Goal: Information Seeking & Learning: Learn about a topic

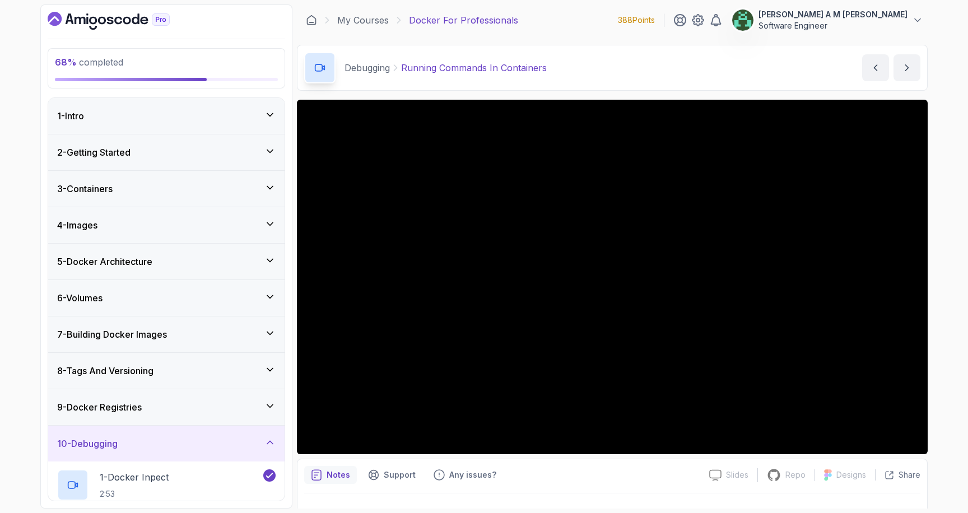
scroll to position [294, 0]
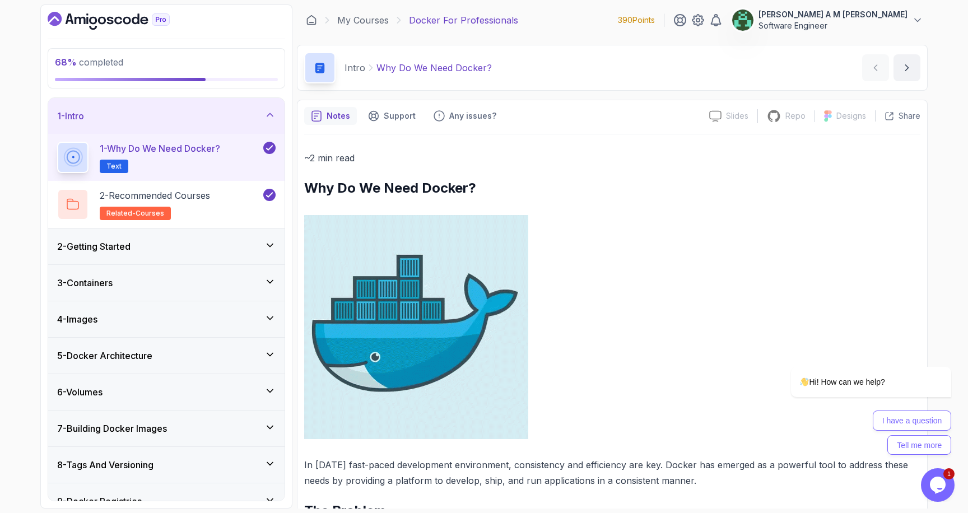
click at [198, 120] on div "1 - Intro" at bounding box center [166, 115] width 219 height 13
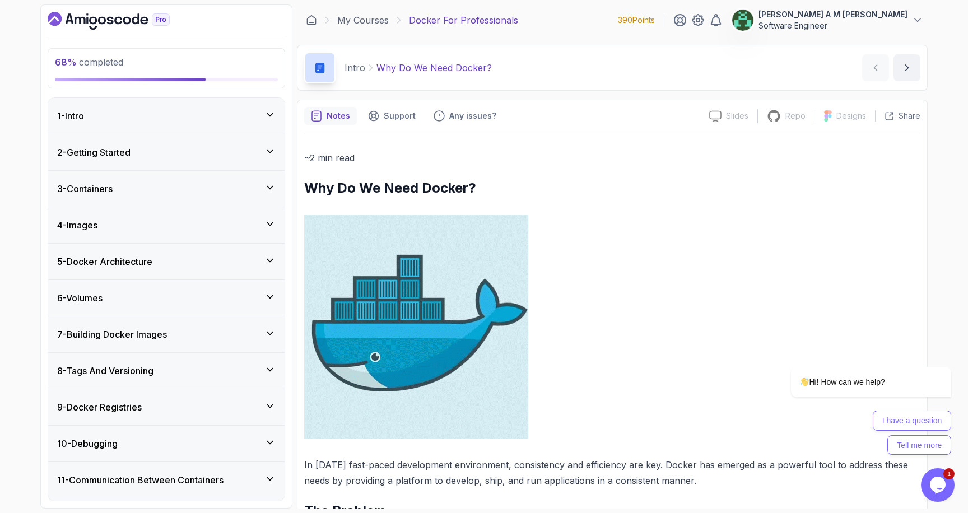
click at [141, 448] on div "10 - Debugging" at bounding box center [166, 443] width 219 height 13
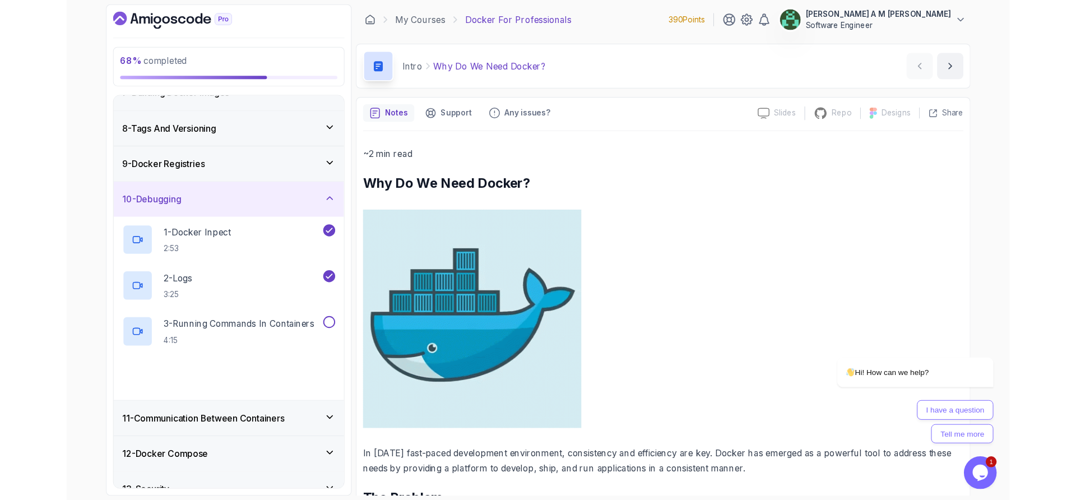
scroll to position [294, 0]
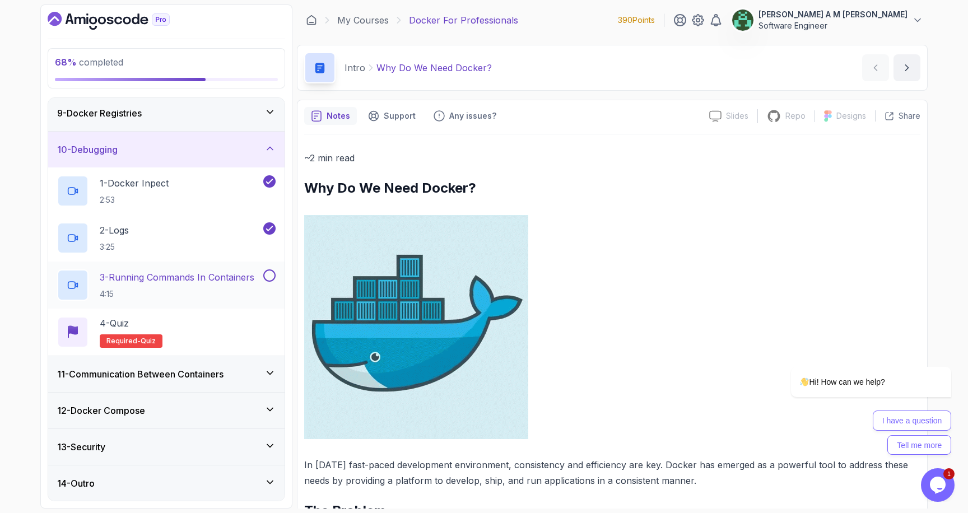
click at [201, 279] on p "3 - Running Commands In Containers" at bounding box center [177, 277] width 155 height 13
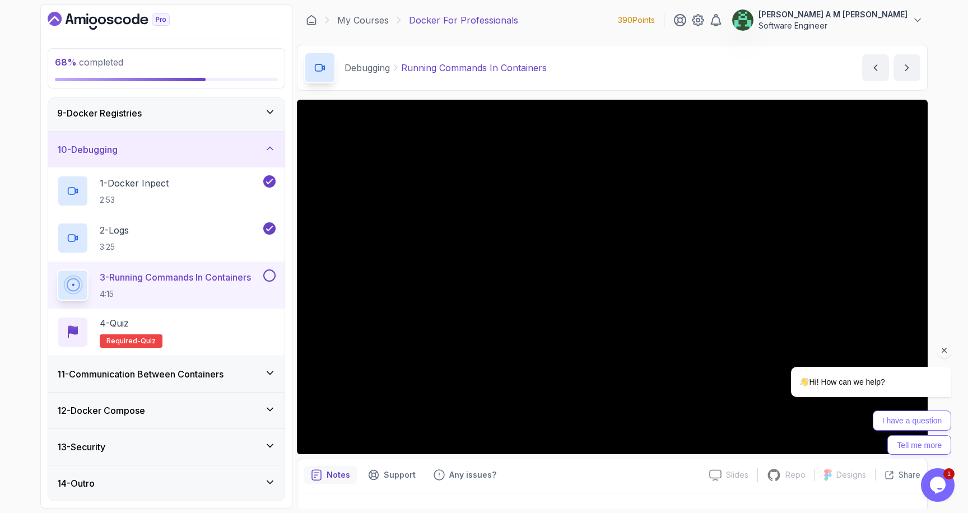
click at [943, 349] on icon "Chat attention grabber" at bounding box center [945, 351] width 10 height 10
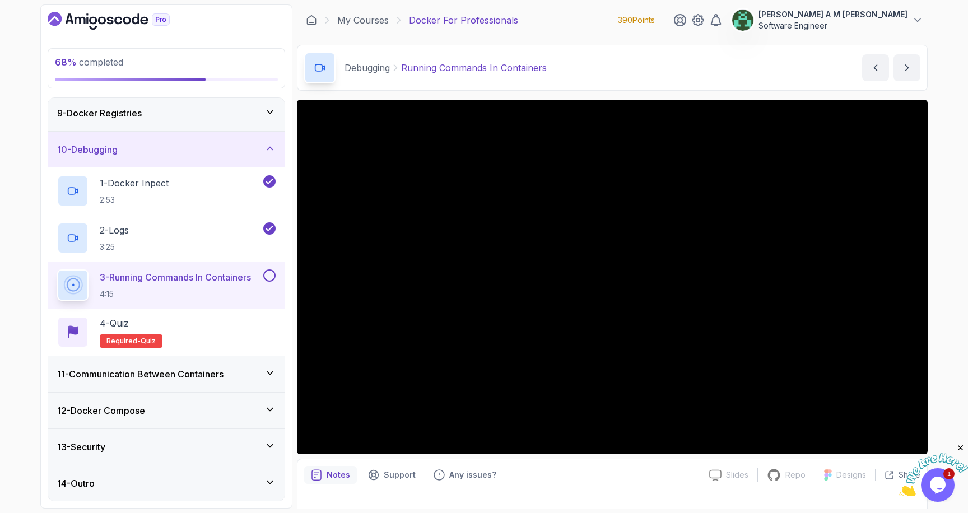
click at [960, 446] on icon "Close" at bounding box center [961, 448] width 10 height 10
click at [961, 447] on icon "Close" at bounding box center [961, 448] width 10 height 10
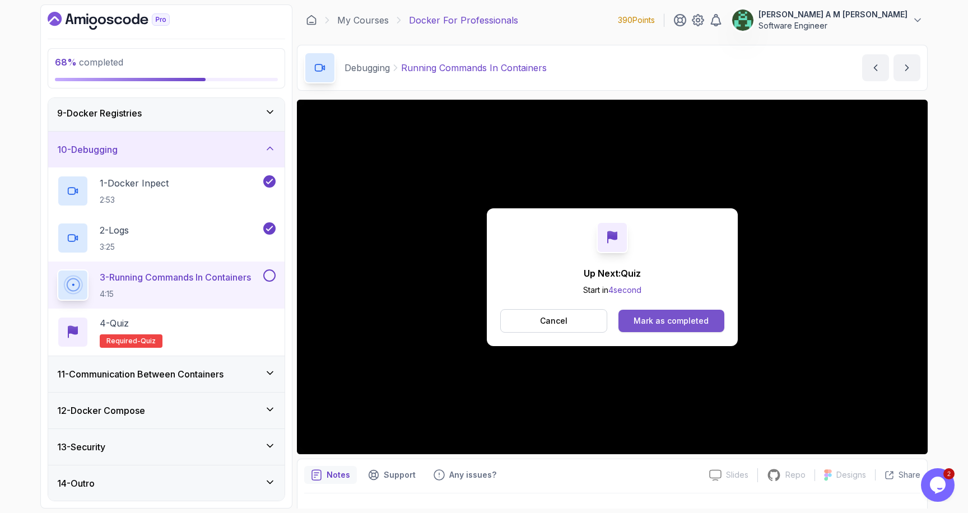
click at [656, 318] on div "Mark as completed" at bounding box center [671, 320] width 75 height 11
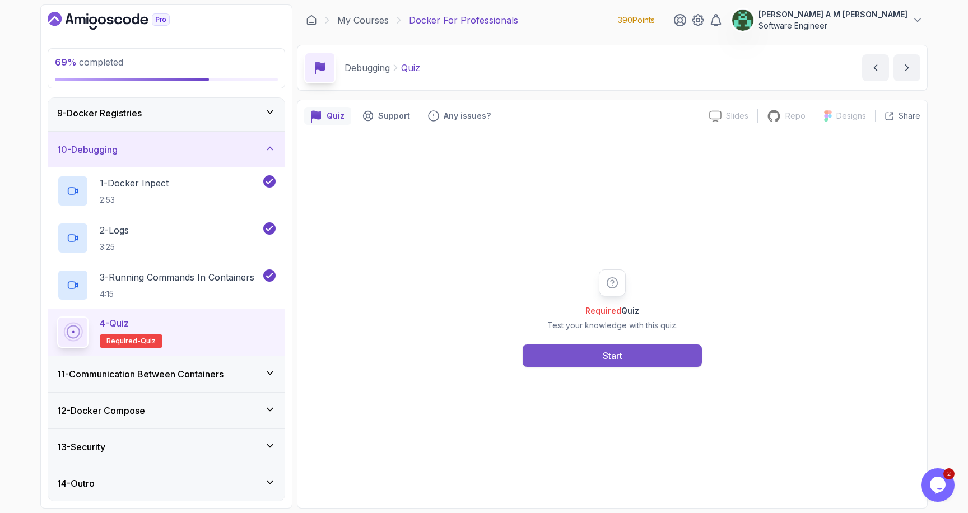
click at [570, 365] on button "Start" at bounding box center [612, 356] width 179 height 22
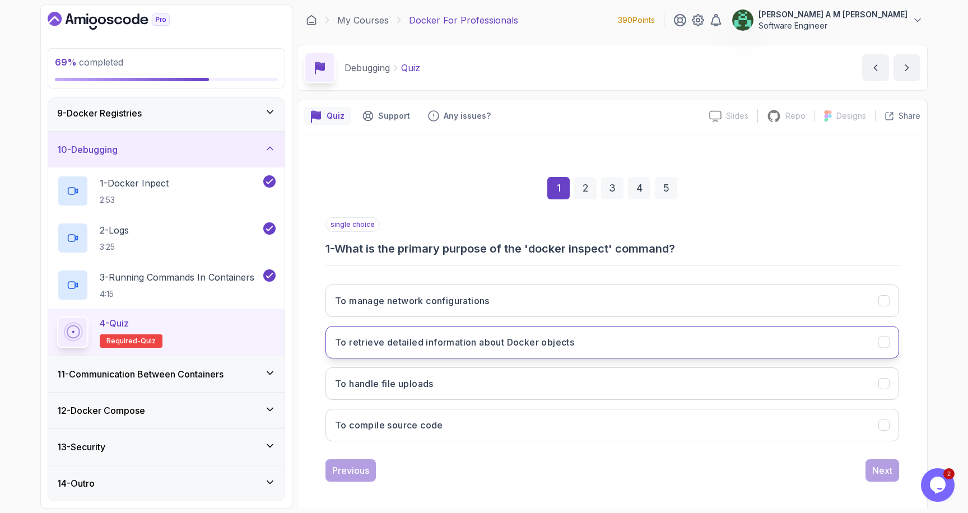
click at [515, 350] on button "To retrieve detailed information about Docker objects" at bounding box center [613, 342] width 574 height 32
click at [888, 466] on div "Next" at bounding box center [882, 470] width 20 height 13
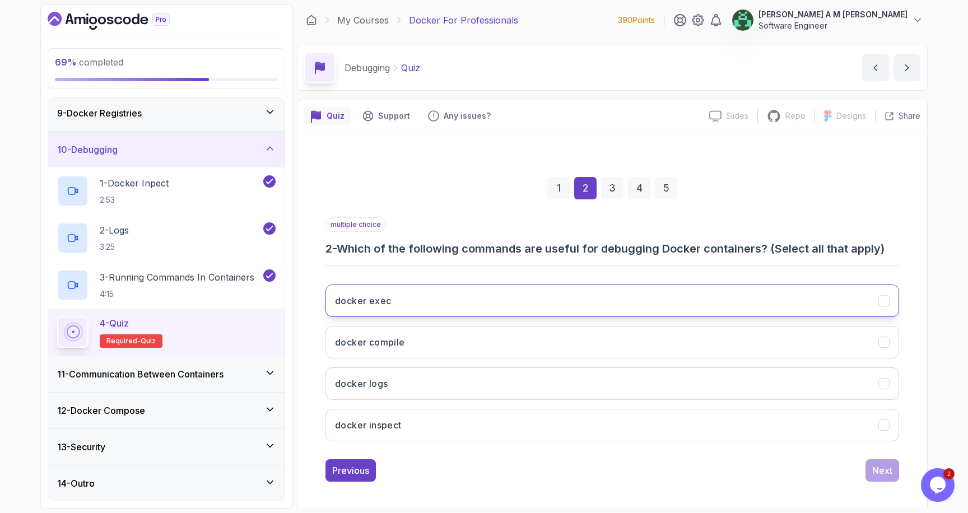
click at [682, 307] on button "docker exec" at bounding box center [613, 301] width 574 height 32
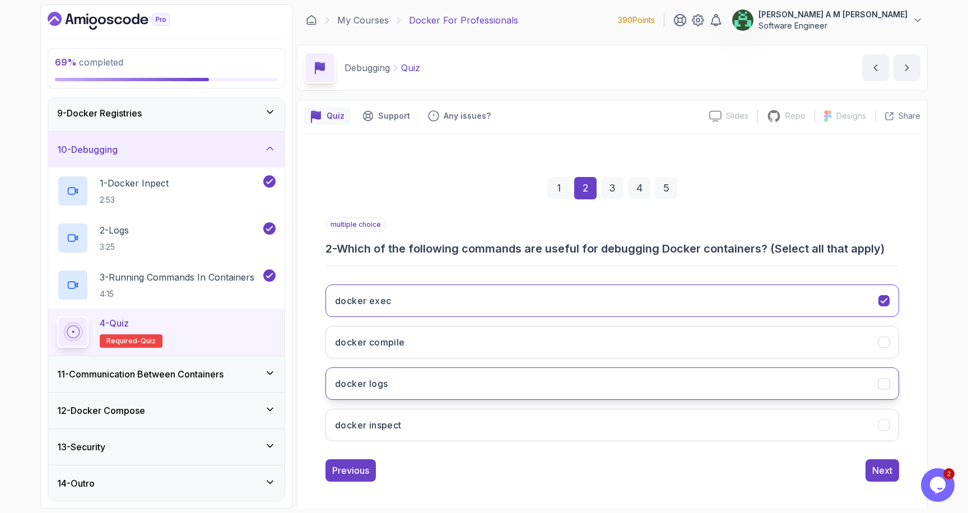
click at [647, 369] on button "docker logs" at bounding box center [613, 384] width 574 height 32
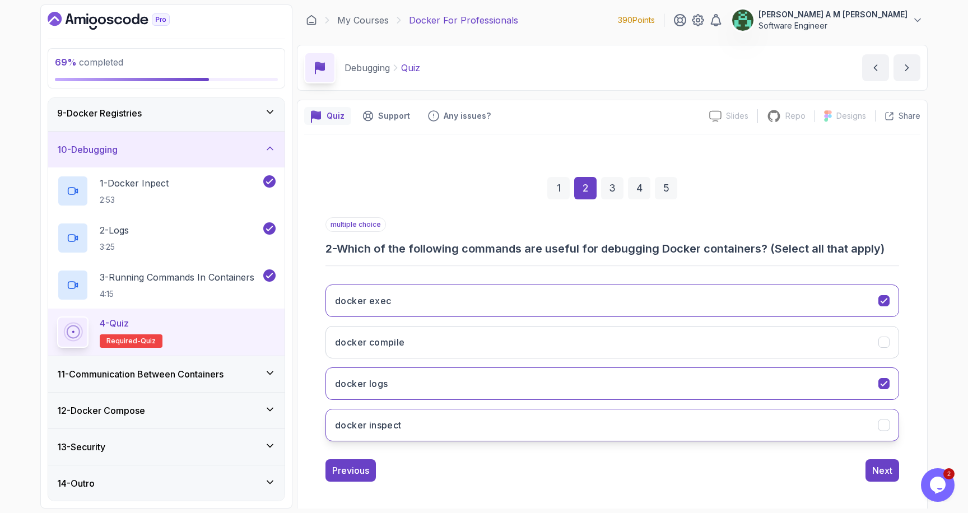
click at [657, 428] on button "docker inspect" at bounding box center [613, 425] width 574 height 32
click at [891, 468] on div "Next" at bounding box center [882, 470] width 20 height 13
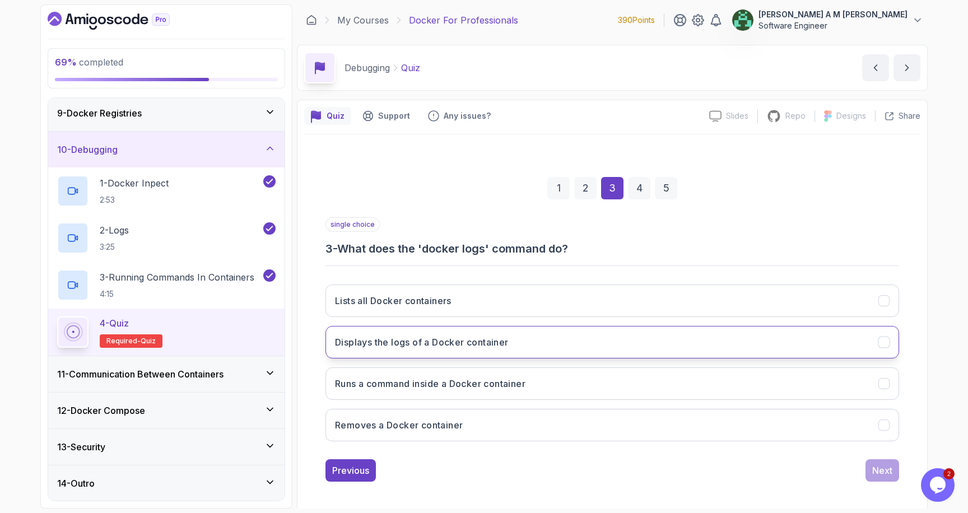
click at [728, 347] on button "Displays the logs of a Docker container" at bounding box center [613, 342] width 574 height 32
click at [885, 468] on div "Next" at bounding box center [882, 470] width 20 height 13
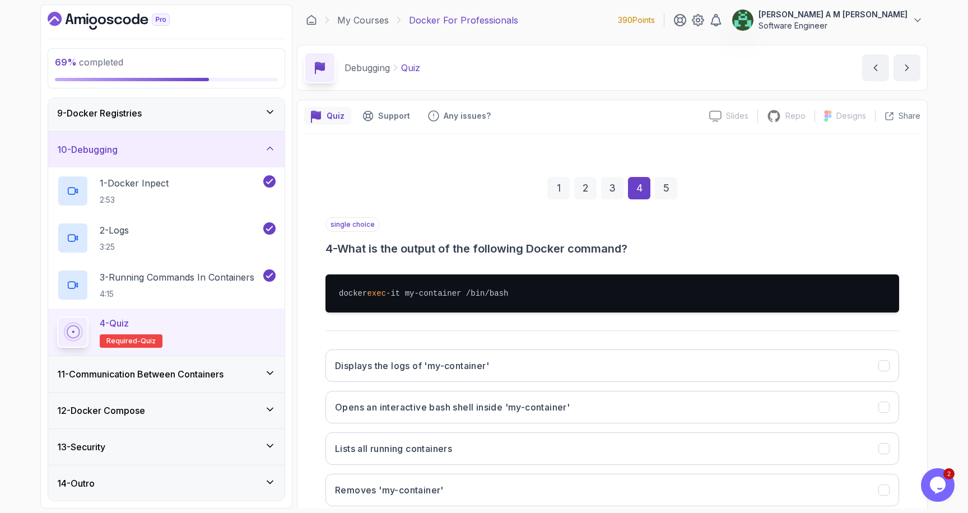
scroll to position [34, 0]
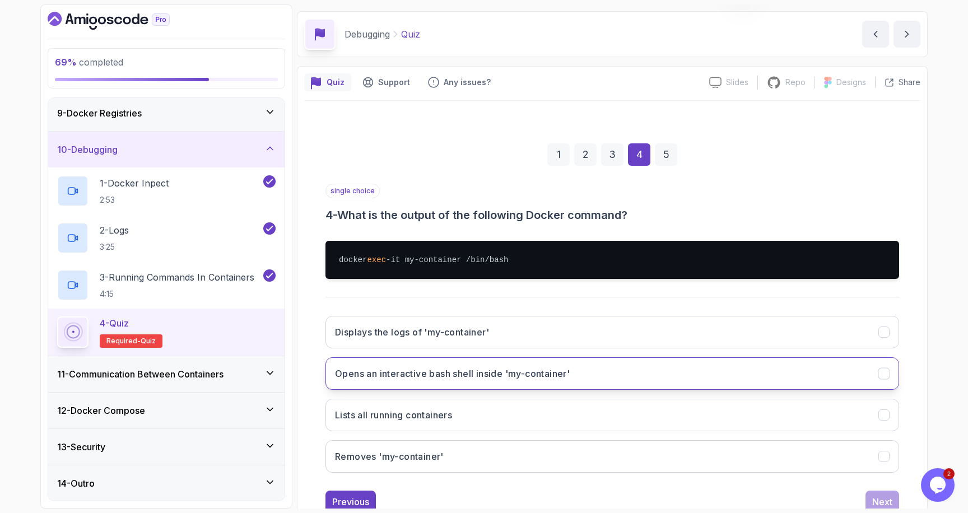
click at [405, 383] on button "Opens an interactive bash shell inside 'my-container'" at bounding box center [613, 373] width 574 height 32
click at [876, 496] on div "Next" at bounding box center [882, 501] width 20 height 13
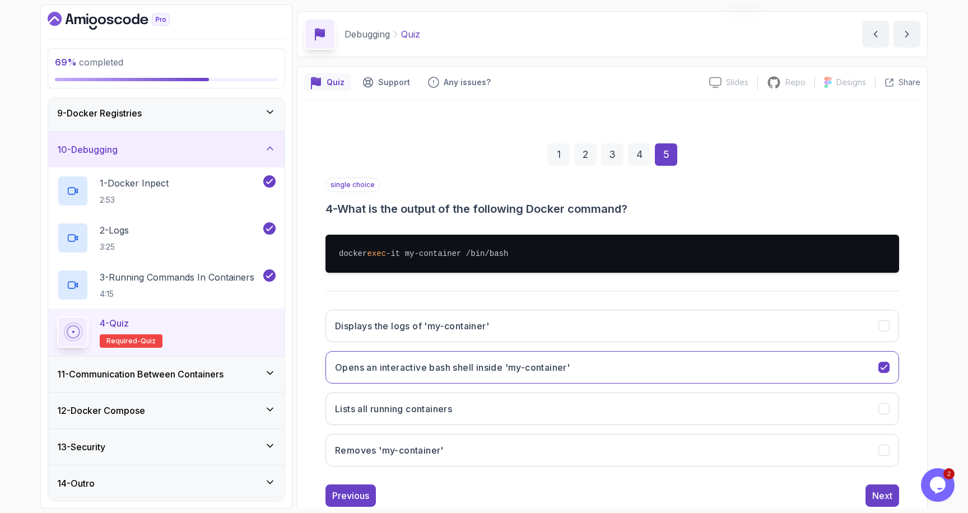
scroll to position [5, 0]
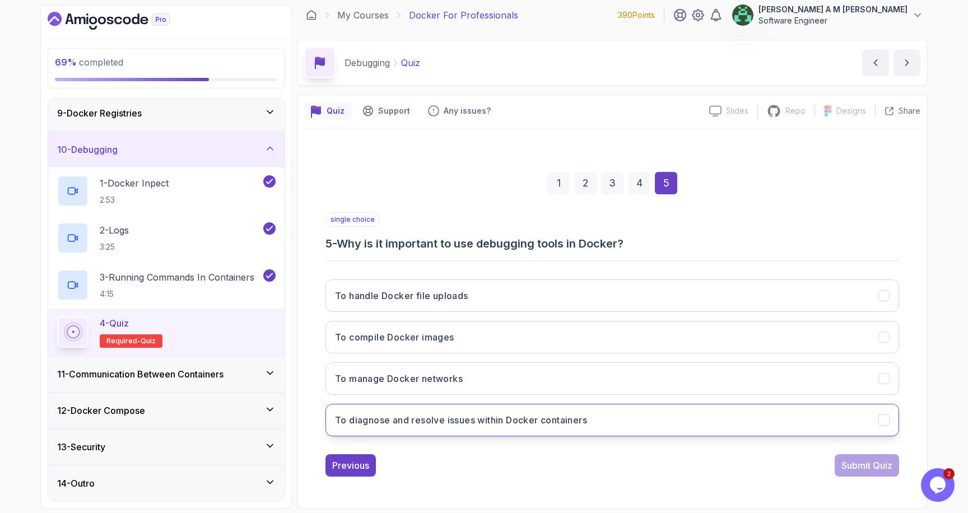
click at [594, 409] on button "To diagnose and resolve issues within Docker containers" at bounding box center [613, 420] width 574 height 32
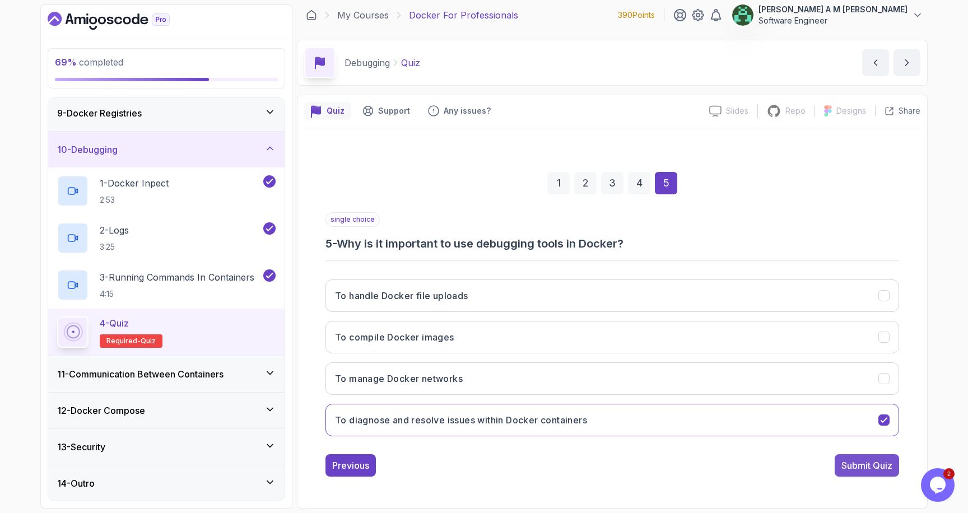
click at [847, 459] on div "Submit Quiz" at bounding box center [867, 465] width 51 height 13
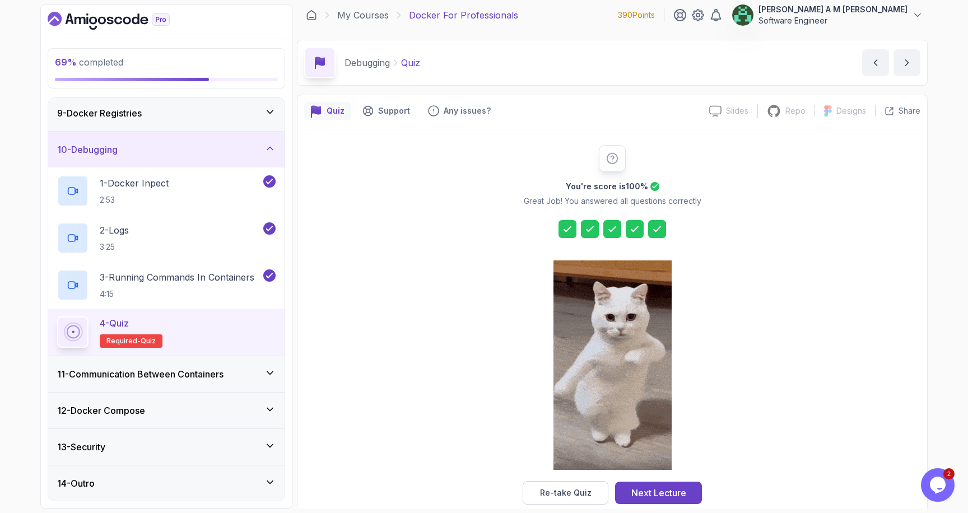
click at [222, 371] on h3 "11 - Communication Between Containers" at bounding box center [140, 374] width 166 height 13
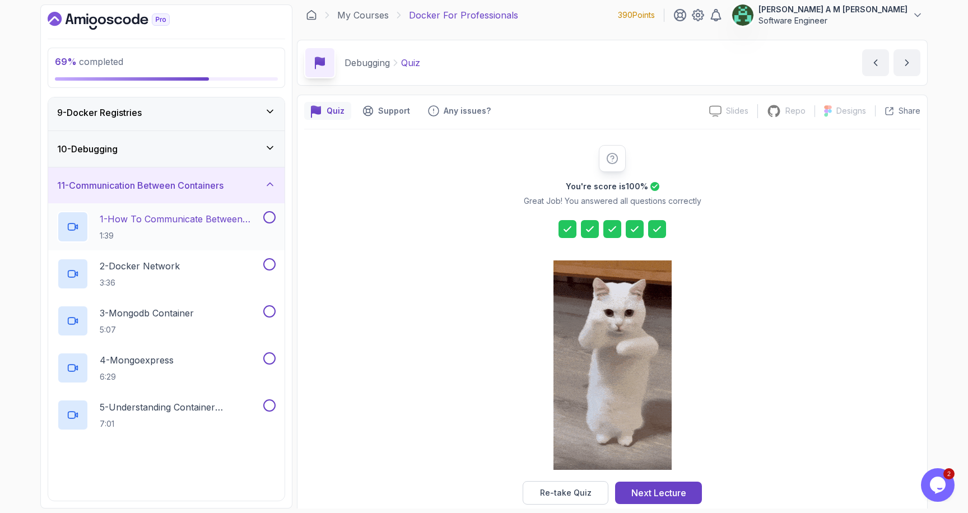
click at [193, 245] on div "1 - How To Communicate Between Containers 1:39" at bounding box center [166, 226] width 236 height 47
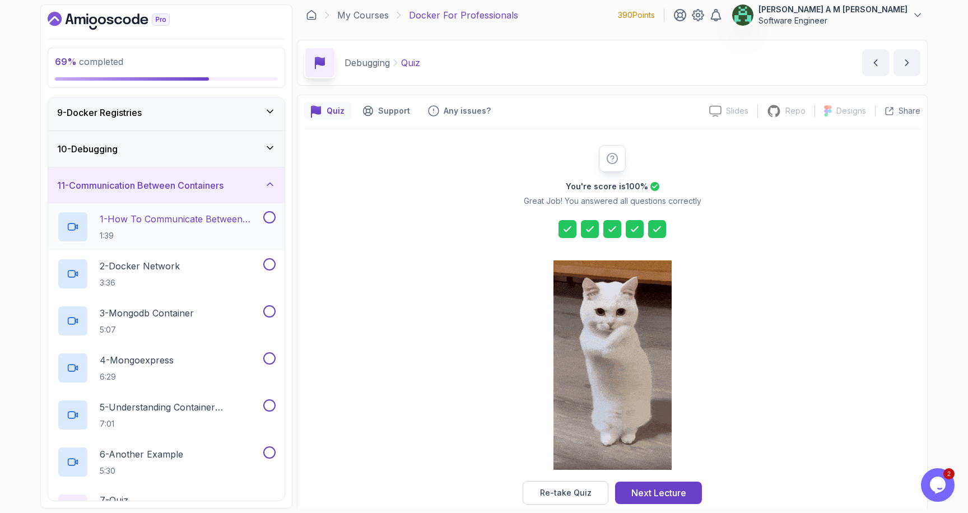
click at [189, 237] on p "1:39" at bounding box center [180, 235] width 161 height 11
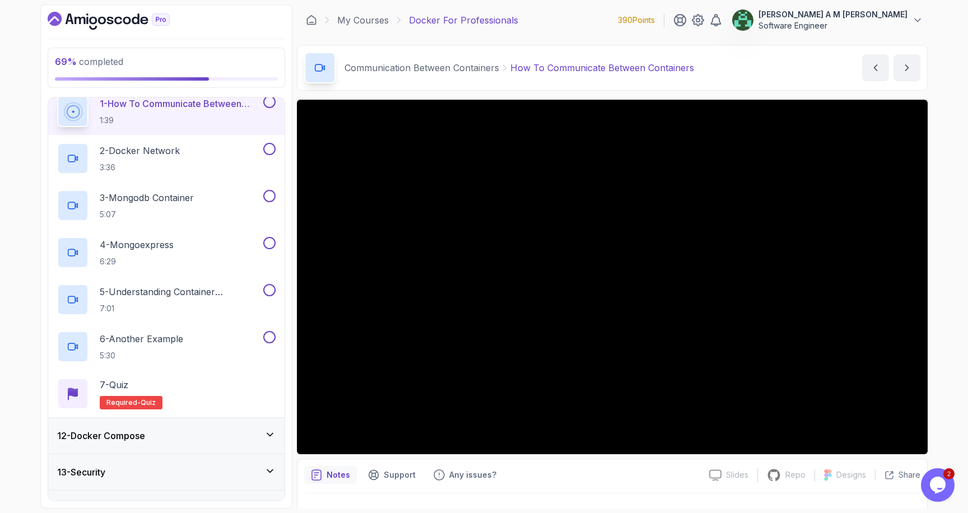
scroll to position [435, 0]
